Goal: Task Accomplishment & Management: Complete application form

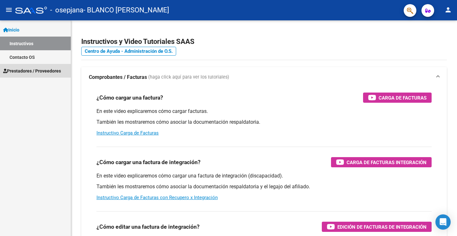
click at [39, 73] on span "Prestadores / Proveedores" at bounding box center [32, 70] width 58 height 7
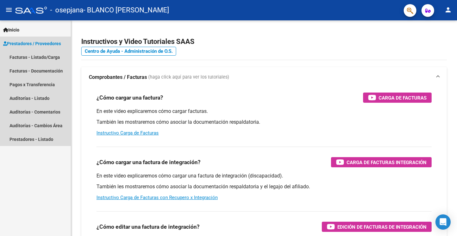
click at [34, 41] on span "Prestadores / Proveedores" at bounding box center [32, 43] width 58 height 7
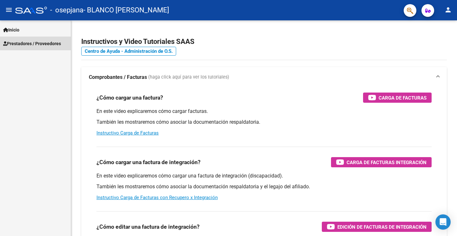
click at [57, 45] on span "Prestadores / Proveedores" at bounding box center [32, 43] width 58 height 7
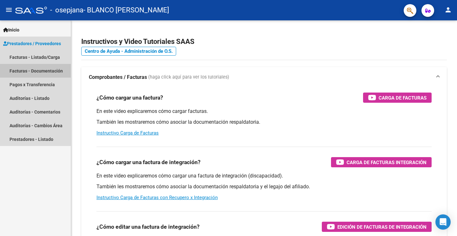
click at [50, 73] on link "Facturas - Documentación" at bounding box center [35, 71] width 71 height 14
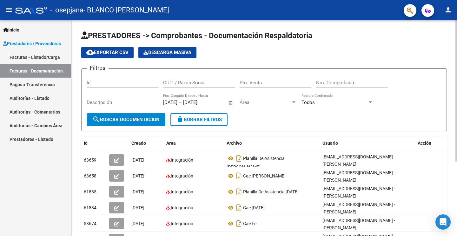
scroll to position [10, 0]
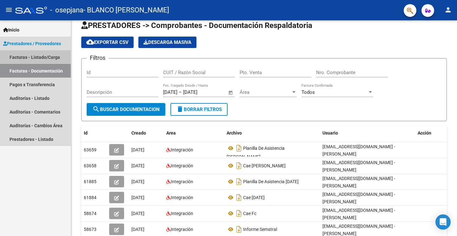
click at [36, 59] on link "Facturas - Listado/Carga" at bounding box center [35, 57] width 71 height 14
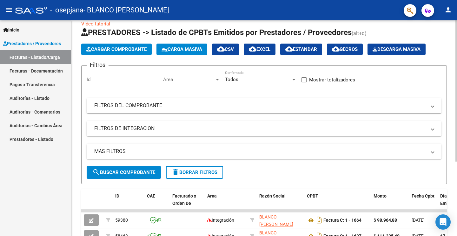
click at [103, 49] on span "Cargar Comprobante" at bounding box center [116, 49] width 60 height 6
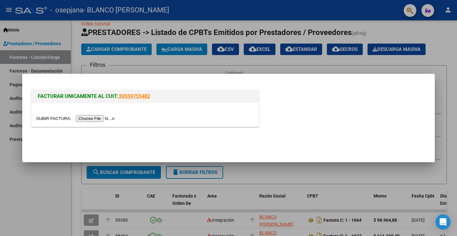
click at [74, 117] on input "file" at bounding box center [76, 118] width 80 height 7
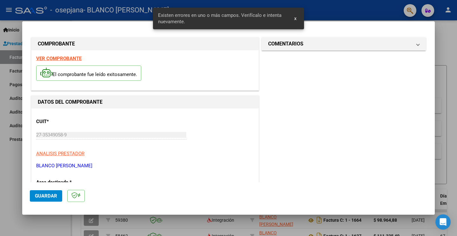
scroll to position [136, 0]
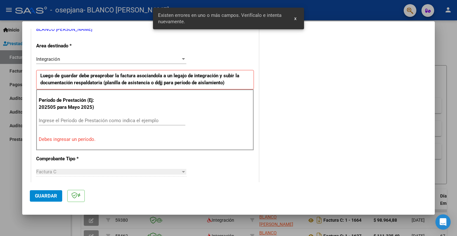
click at [68, 120] on input "Ingrese el Período de Prestación como indica el ejemplo" at bounding box center [112, 121] width 147 height 6
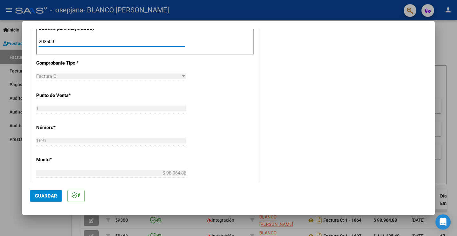
scroll to position [324, 0]
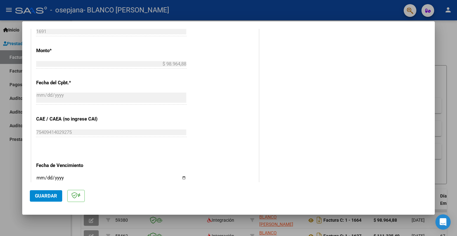
type input "202509"
click at [38, 200] on button "Guardar" at bounding box center [46, 195] width 32 height 11
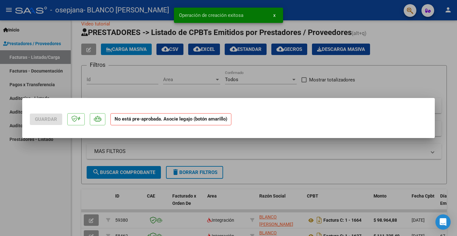
scroll to position [0, 0]
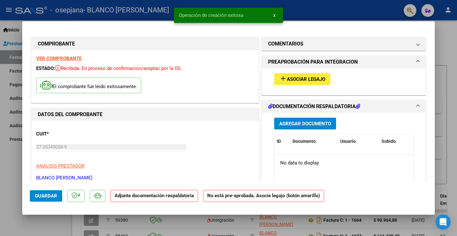
click at [283, 75] on mat-icon "add" at bounding box center [283, 79] width 8 height 8
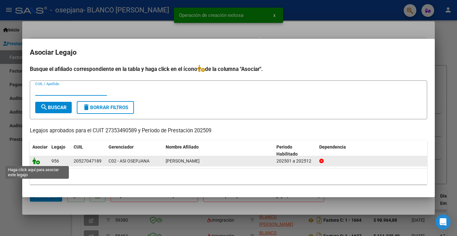
click at [37, 163] on icon at bounding box center [36, 160] width 8 height 7
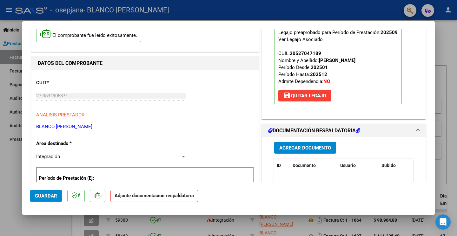
scroll to position [51, 0]
click at [306, 151] on button "Agregar Documento" at bounding box center [305, 147] width 62 height 12
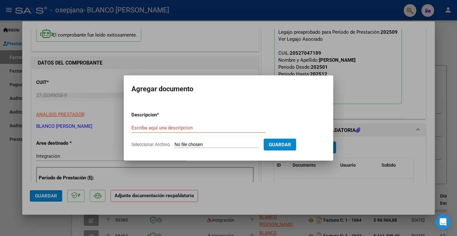
click at [206, 145] on input "Seleccionar Archivo" at bounding box center [217, 145] width 84 height 6
type input "C:\fakepath\CAE FC 1691 [PERSON_NAME].pdf"
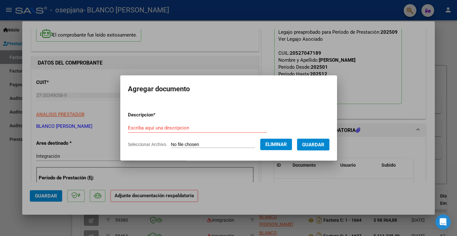
click at [175, 122] on form "Descripcion * Escriba aquí una descripcion Seleccionar Archivo Eliminar Guardar" at bounding box center [229, 129] width 202 height 46
click at [173, 127] on input "Escriba aquí una descripcion" at bounding box center [197, 128] width 139 height 6
type input "cae"
click at [311, 145] on span "Guardar" at bounding box center [313, 145] width 22 height 6
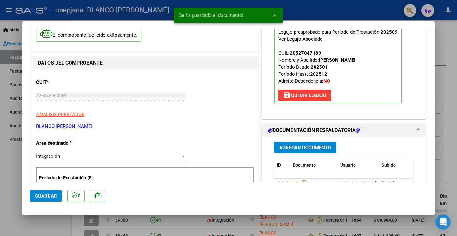
click at [311, 145] on span "Agregar Documento" at bounding box center [305, 148] width 52 height 6
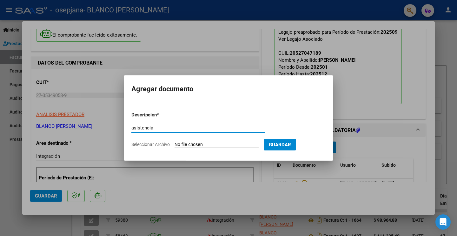
type input "asistencia"
click at [193, 143] on input "Seleccionar Archivo" at bounding box center [217, 145] width 84 height 6
type input "C:\fakepath\[PERSON_NAME] ASISTENCIA .pdf"
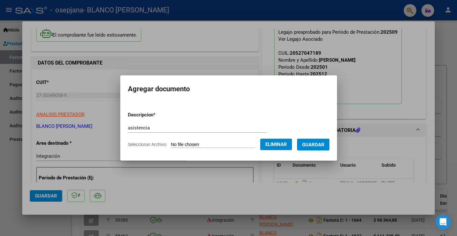
scroll to position [0, 0]
click at [322, 141] on span "Guardar" at bounding box center [313, 144] width 22 height 6
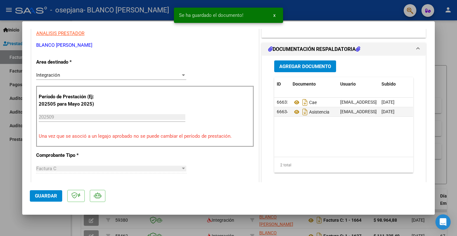
scroll to position [178, 0]
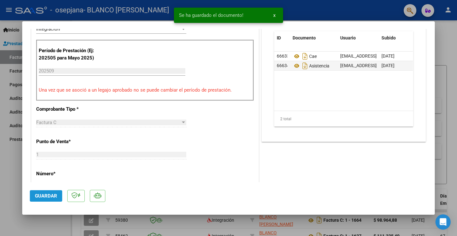
click at [54, 196] on span "Guardar" at bounding box center [46, 196] width 22 height 6
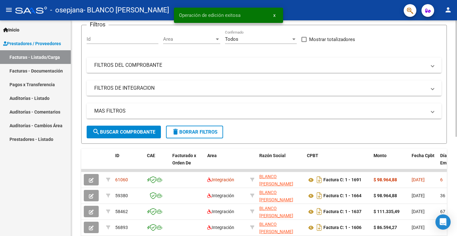
scroll to position [50, 0]
